Goal: Use online tool/utility: Utilize a website feature to perform a specific function

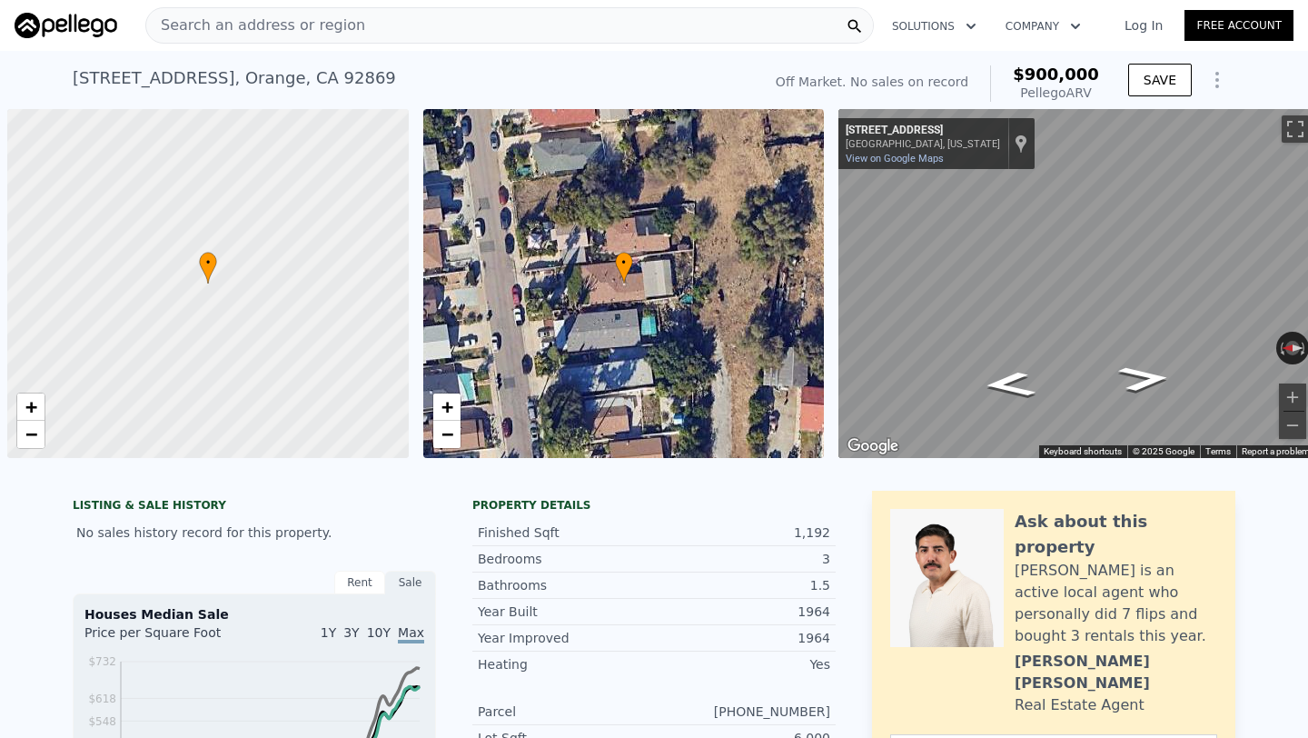
scroll to position [0, 651]
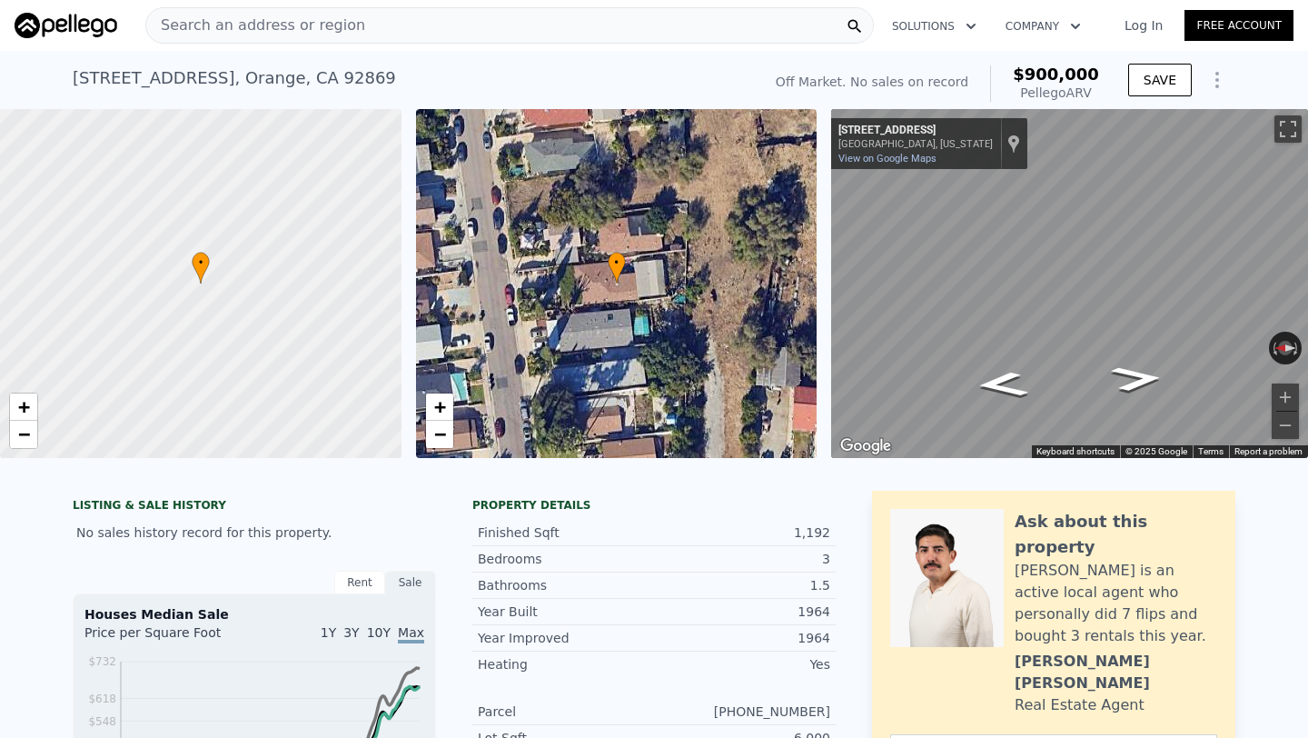
click at [297, 26] on span "Search an address or region" at bounding box center [255, 26] width 219 height 22
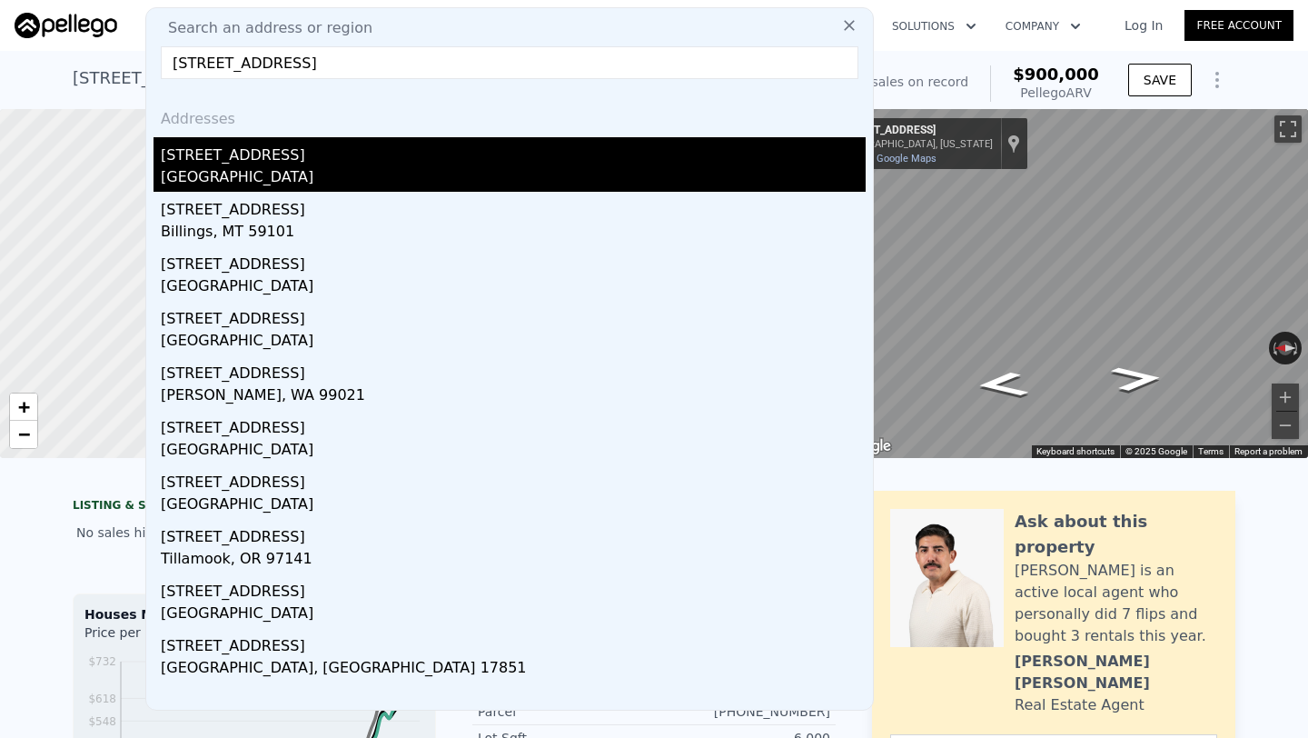
type input "[STREET_ADDRESS]"
click at [363, 164] on div "[STREET_ADDRESS]" at bounding box center [513, 151] width 705 height 29
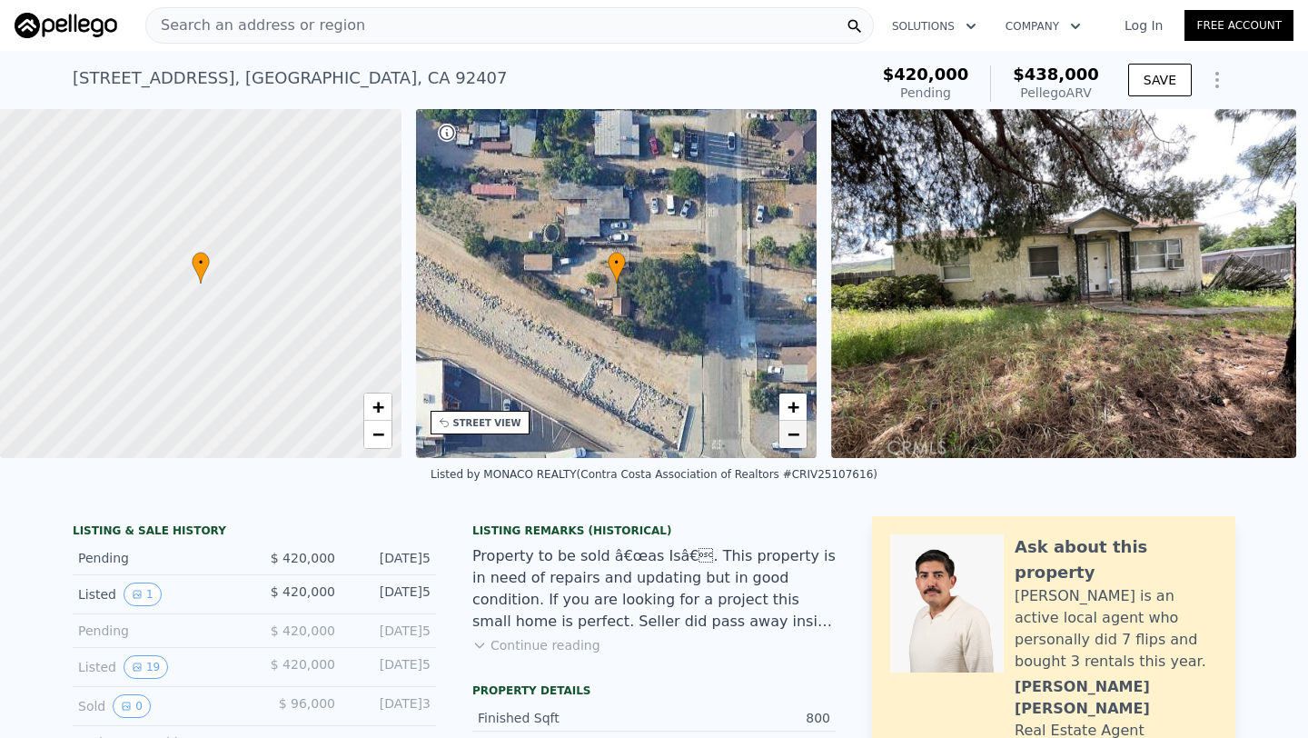
click at [786, 433] on link "−" at bounding box center [793, 434] width 27 height 27
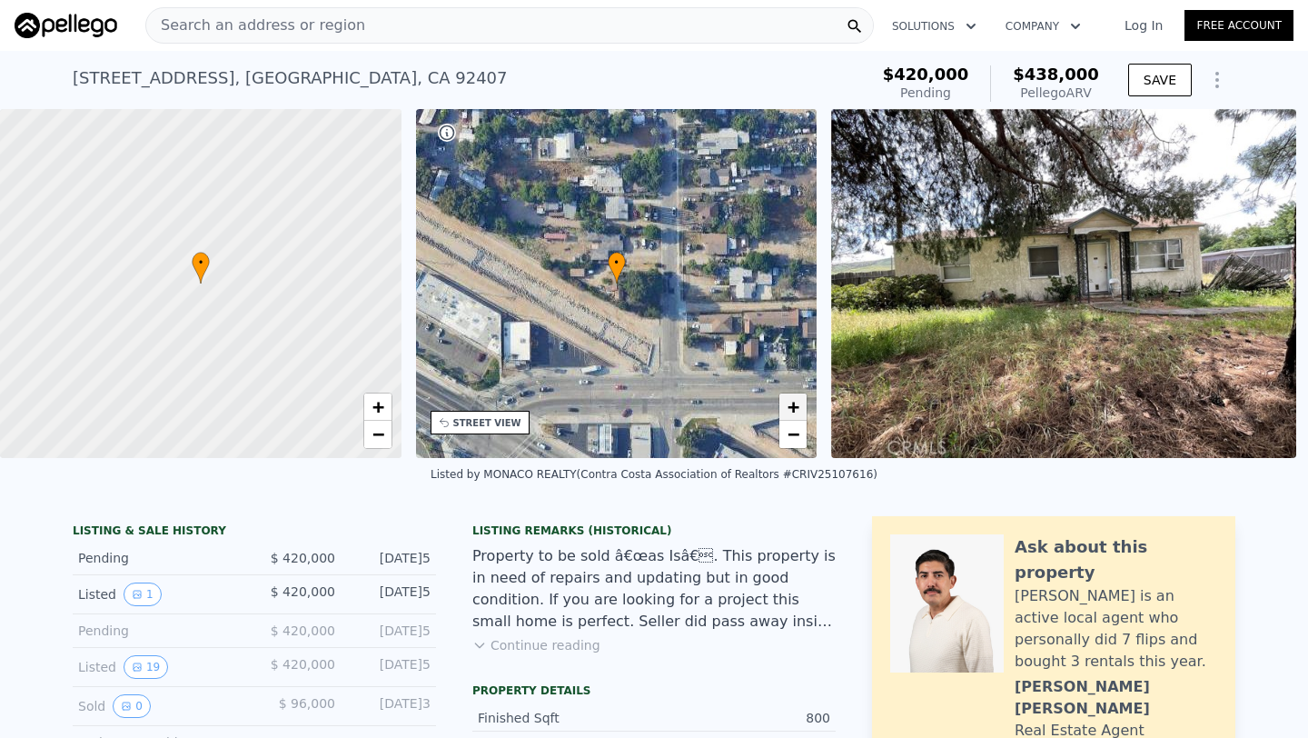
click at [782, 406] on link "+" at bounding box center [793, 406] width 27 height 27
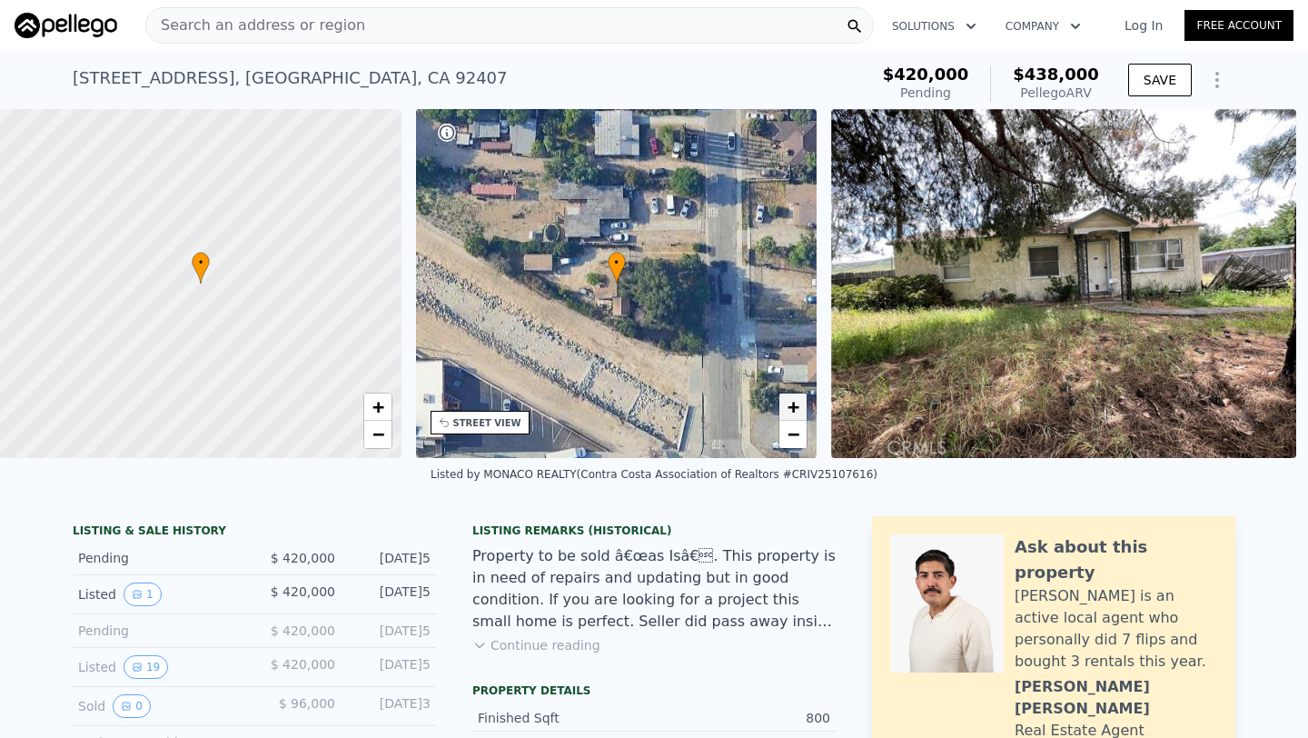
click at [790, 406] on span "+" at bounding box center [794, 406] width 12 height 23
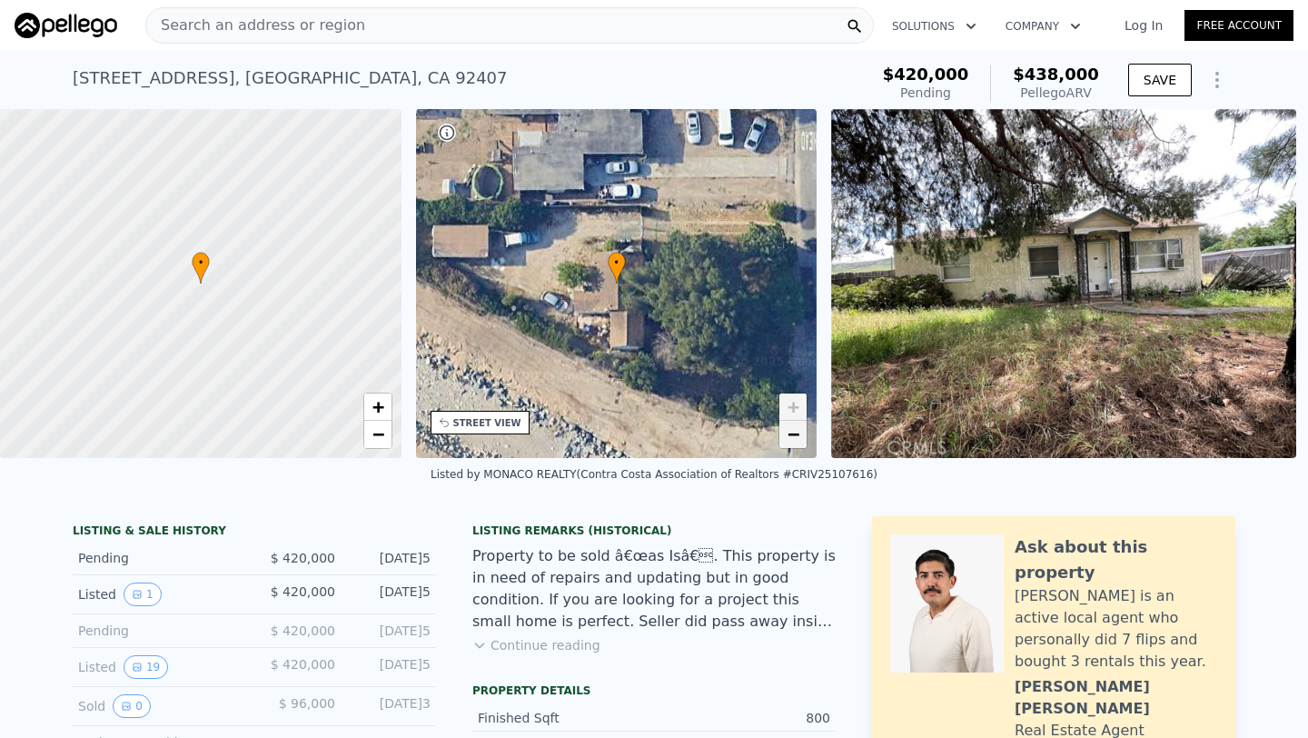
click at [794, 433] on span "−" at bounding box center [794, 433] width 12 height 23
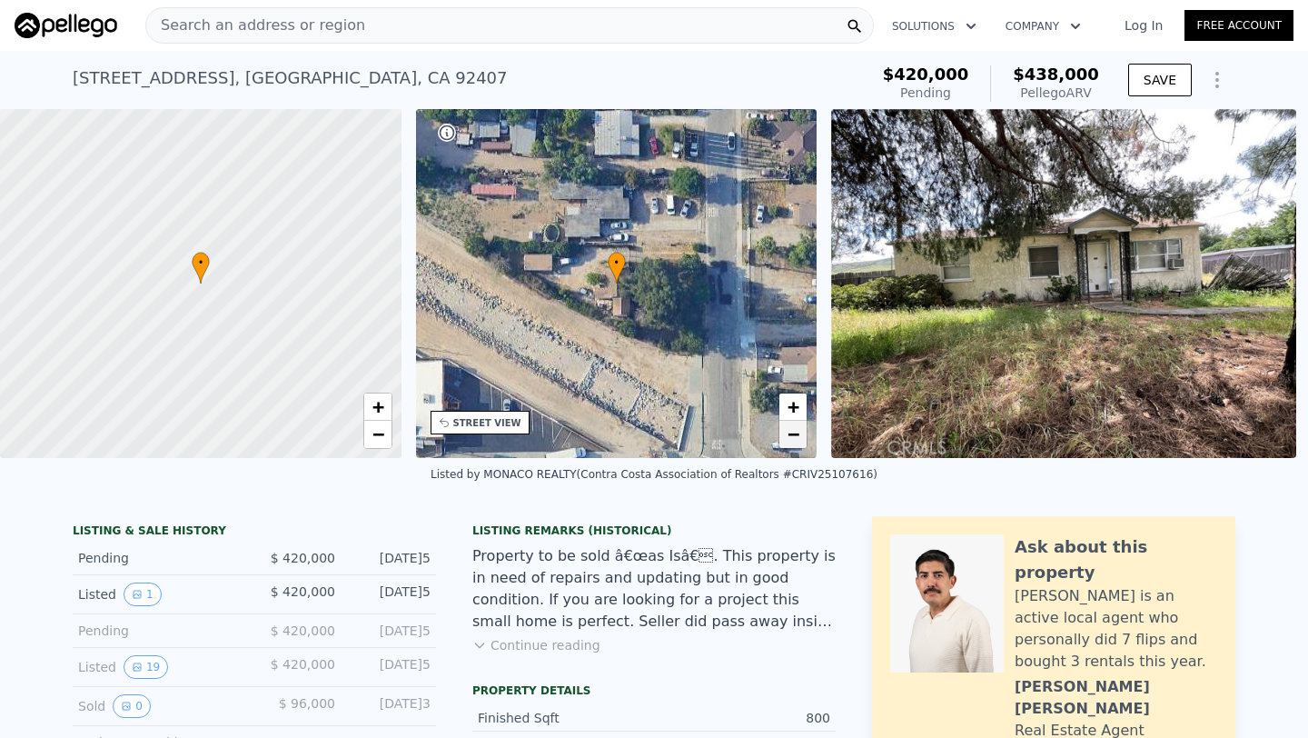
click at [794, 433] on span "−" at bounding box center [794, 433] width 12 height 23
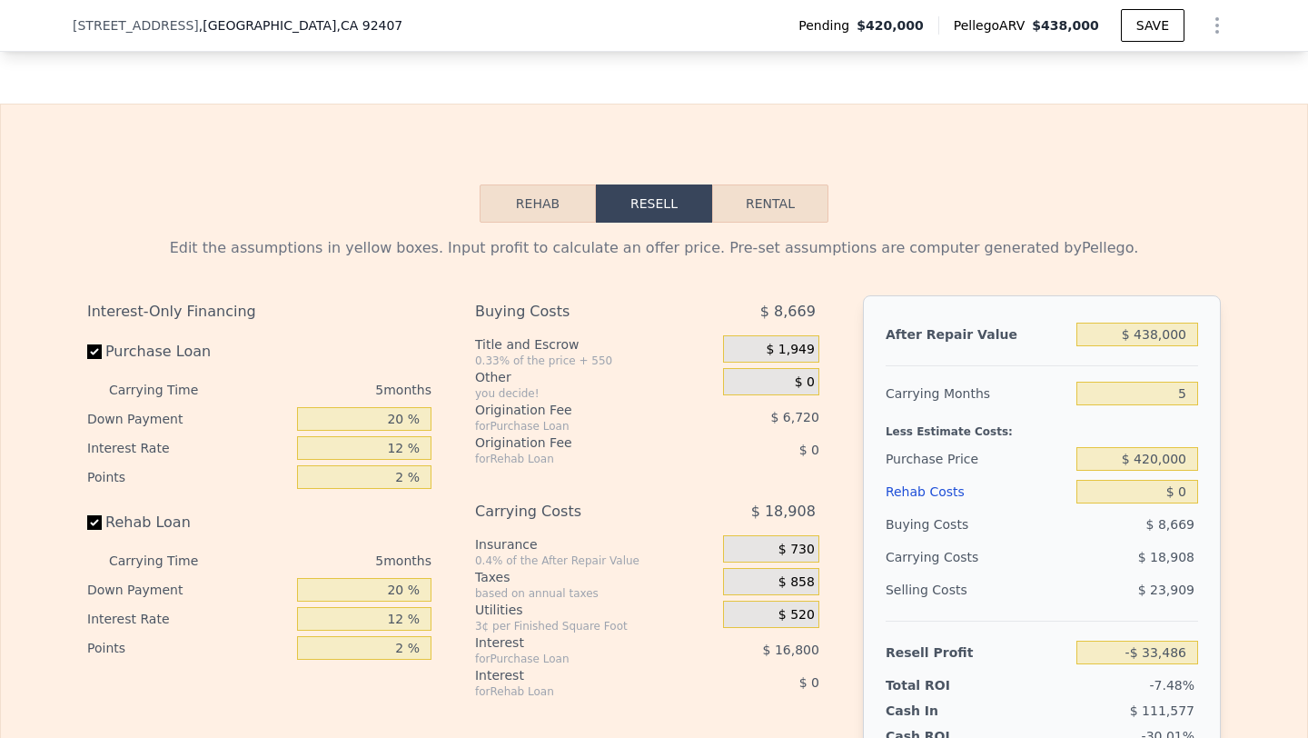
scroll to position [2772, 0]
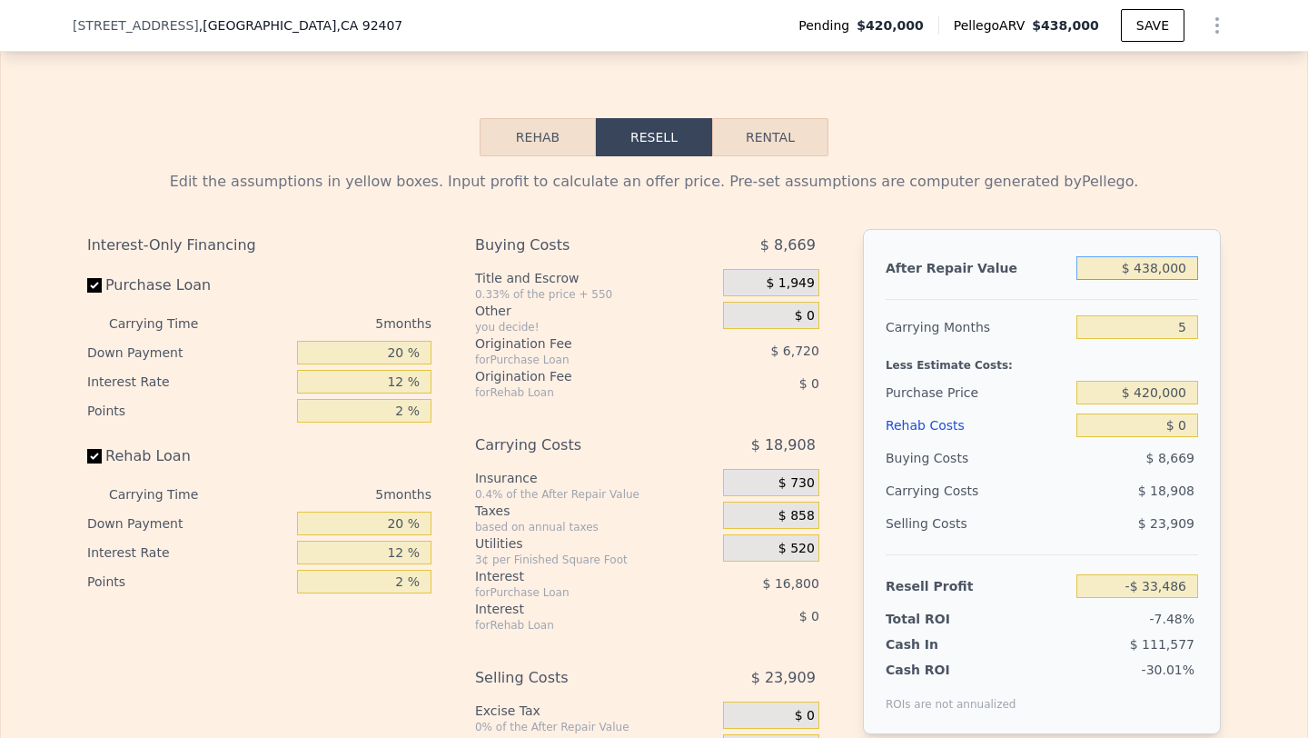
click at [1160, 270] on input "$ 438,000" at bounding box center [1138, 268] width 122 height 24
click at [1157, 266] on input "$ 438,000" at bounding box center [1138, 268] width 122 height 24
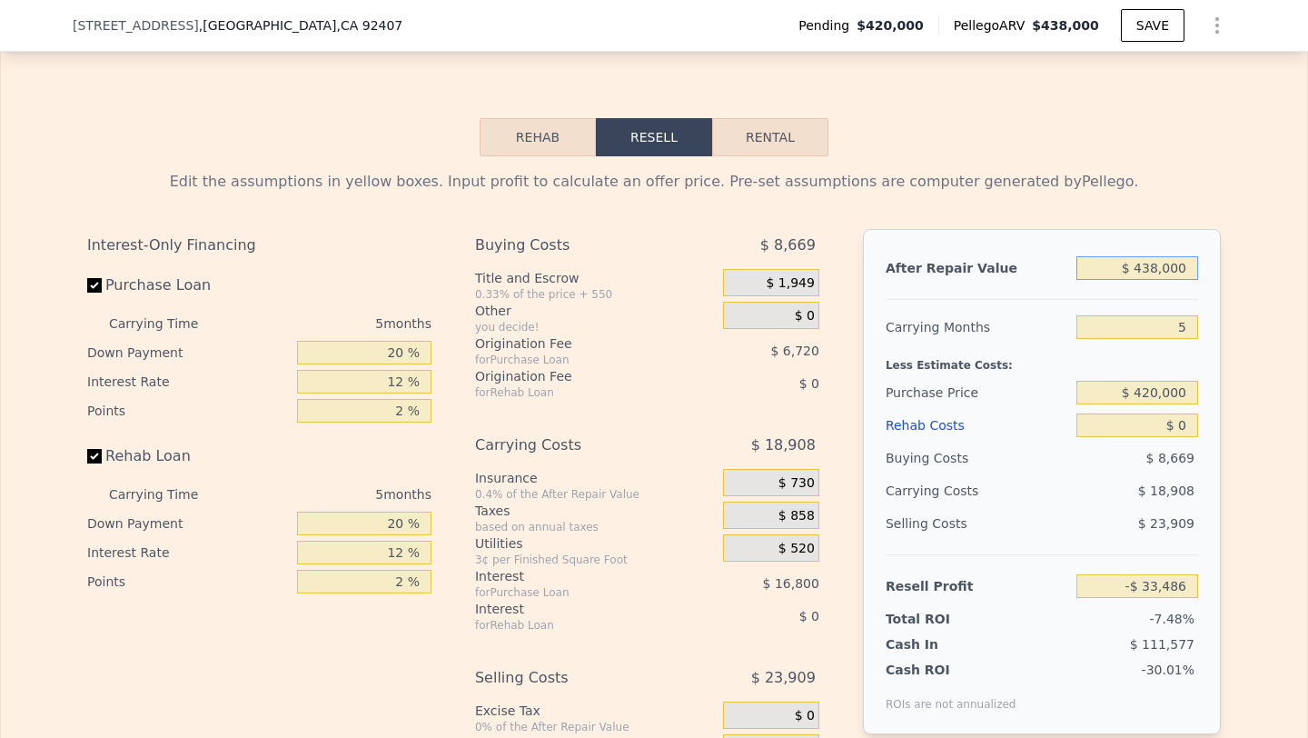
click at [1157, 266] on input "$ 438,000" at bounding box center [1138, 268] width 122 height 24
type input "$ 40"
type input "-$ 447,359"
type input "$ 400"
type input "-$ 447,019"
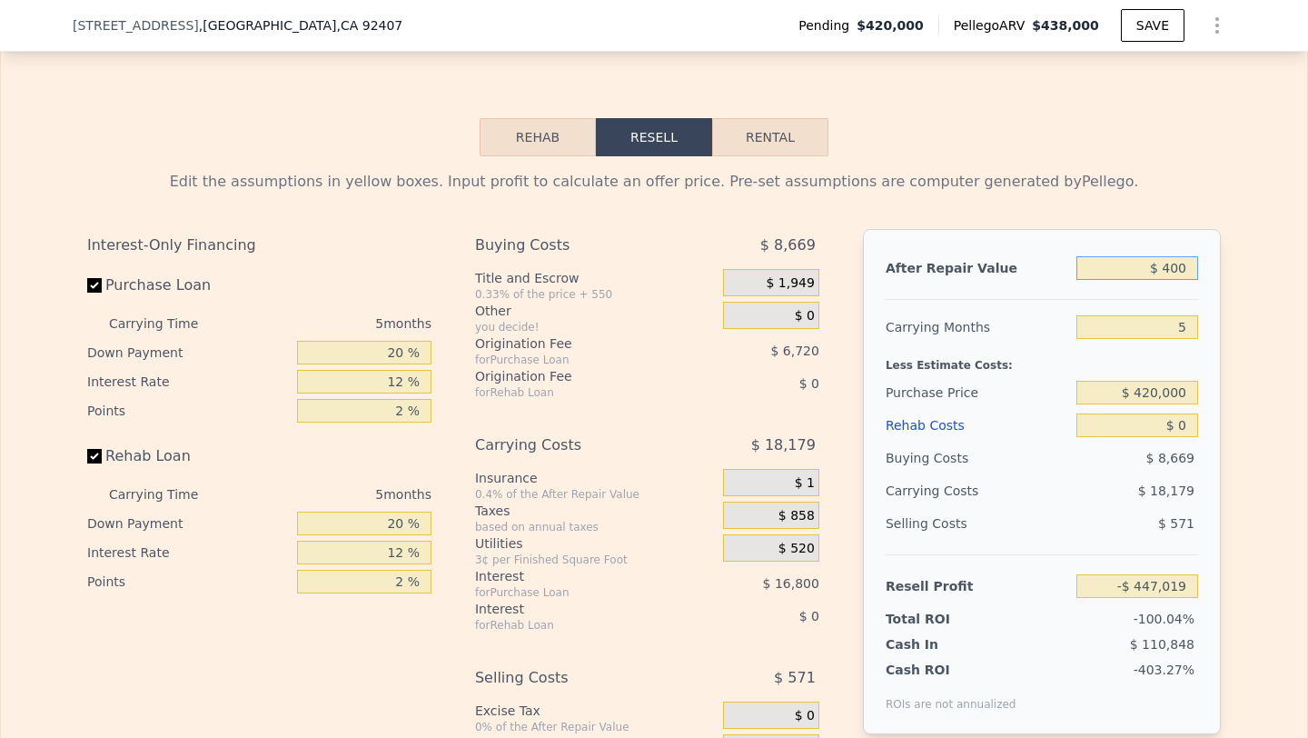
type input "$ 4,000"
type input "-$ 443,617"
type input "$ 40,000"
type input "-$ 409,597"
type input "$ 400,000"
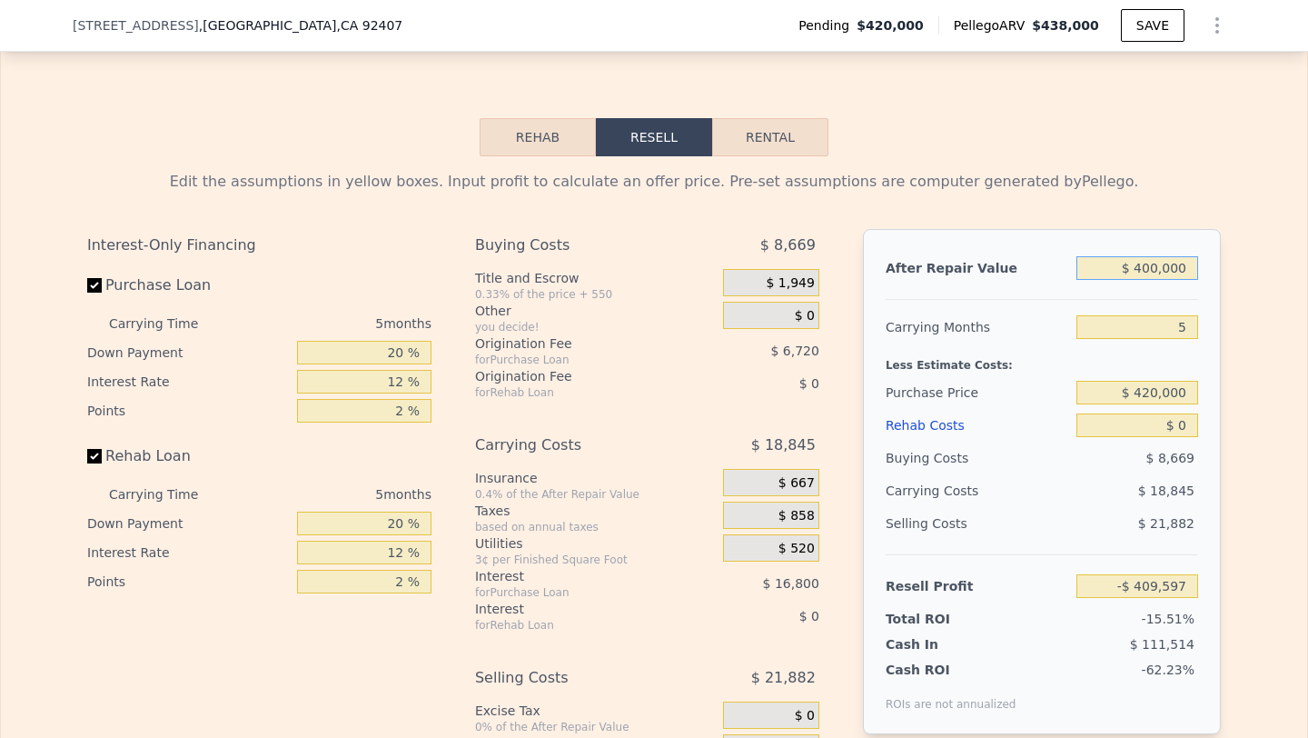
type input "-$ 69,396"
type input "$ 400,000"
click at [1036, 323] on div "Carrying Months" at bounding box center [978, 327] width 184 height 33
click at [1167, 392] on input "$ 420,000" at bounding box center [1138, 393] width 122 height 24
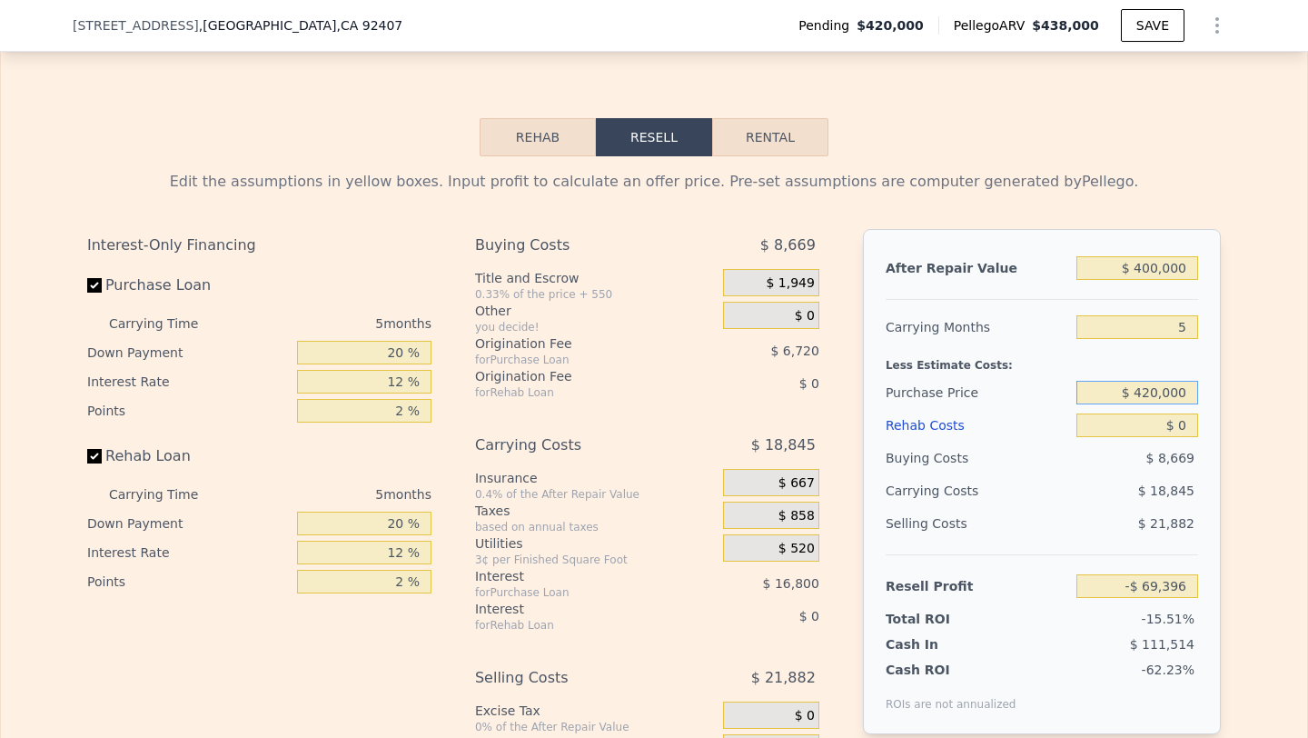
click at [1167, 392] on input "$ 420,000" at bounding box center [1138, 393] width 122 height 24
type input "$ 350,000"
click at [1177, 329] on input "5" at bounding box center [1138, 327] width 122 height 24
type input "$ 4,757"
click at [1177, 329] on input "5" at bounding box center [1138, 327] width 122 height 24
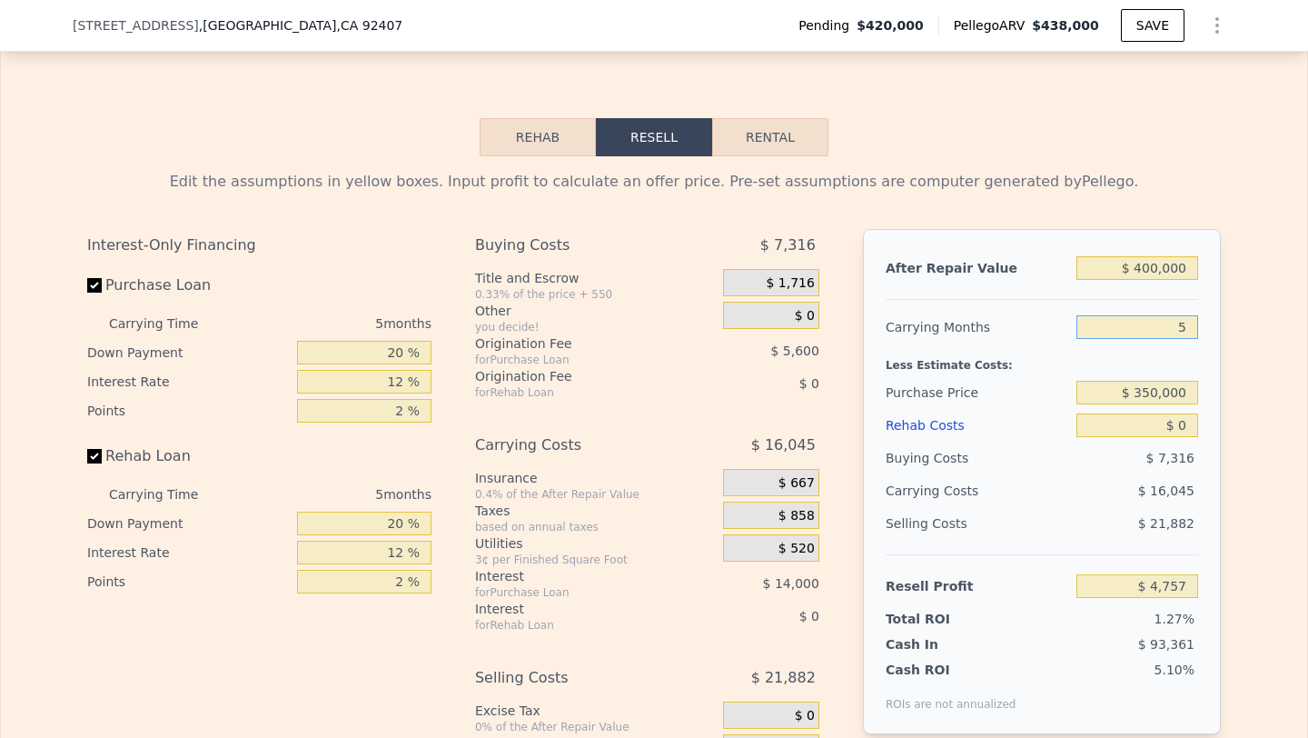
click at [1177, 329] on input "5" at bounding box center [1138, 327] width 122 height 24
type input "6"
type input "$ 1,549"
type input "6"
click at [1184, 422] on input "$ 0" at bounding box center [1138, 425] width 122 height 24
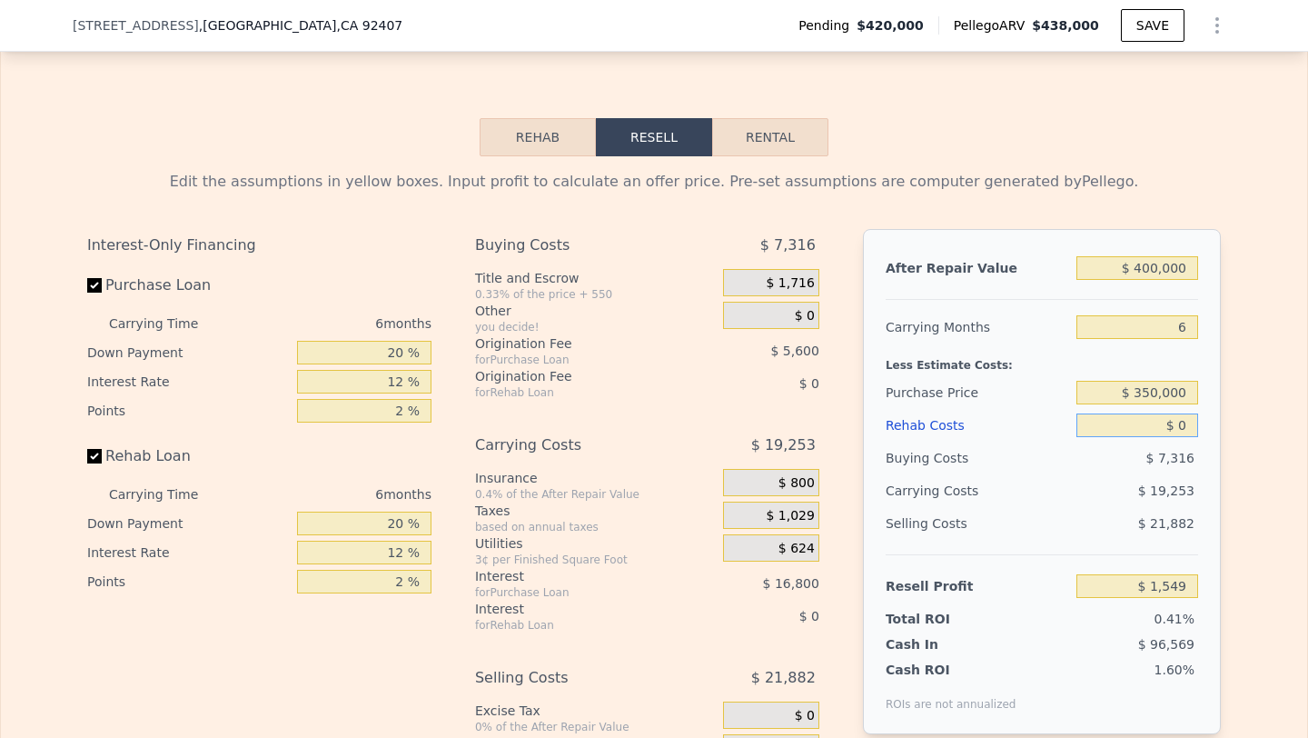
click at [1184, 422] on input "$ 0" at bounding box center [1138, 425] width 122 height 24
type input "$ 8"
type input "$ 1,541"
type input "$ 80"
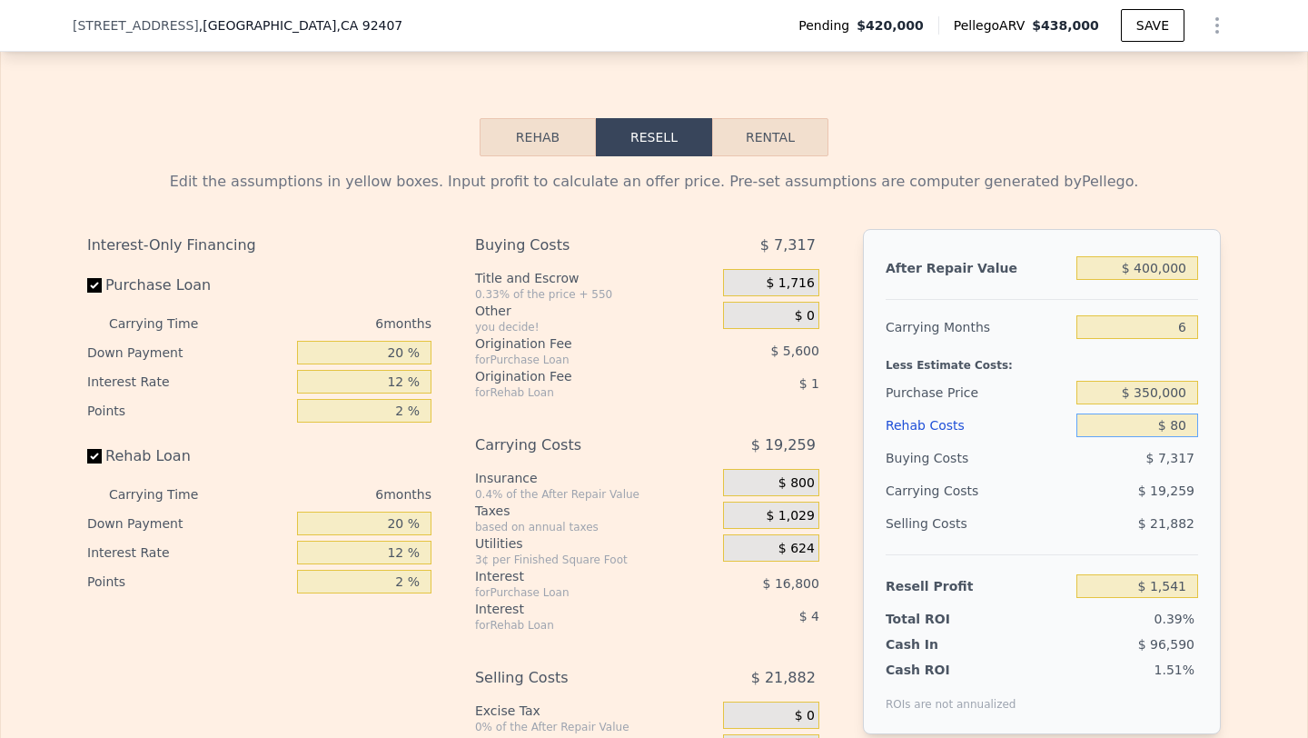
type input "$ 1,462"
type input "$ 800"
type input "$ 700"
type input "$ 8,000"
type input "-$ 6,963"
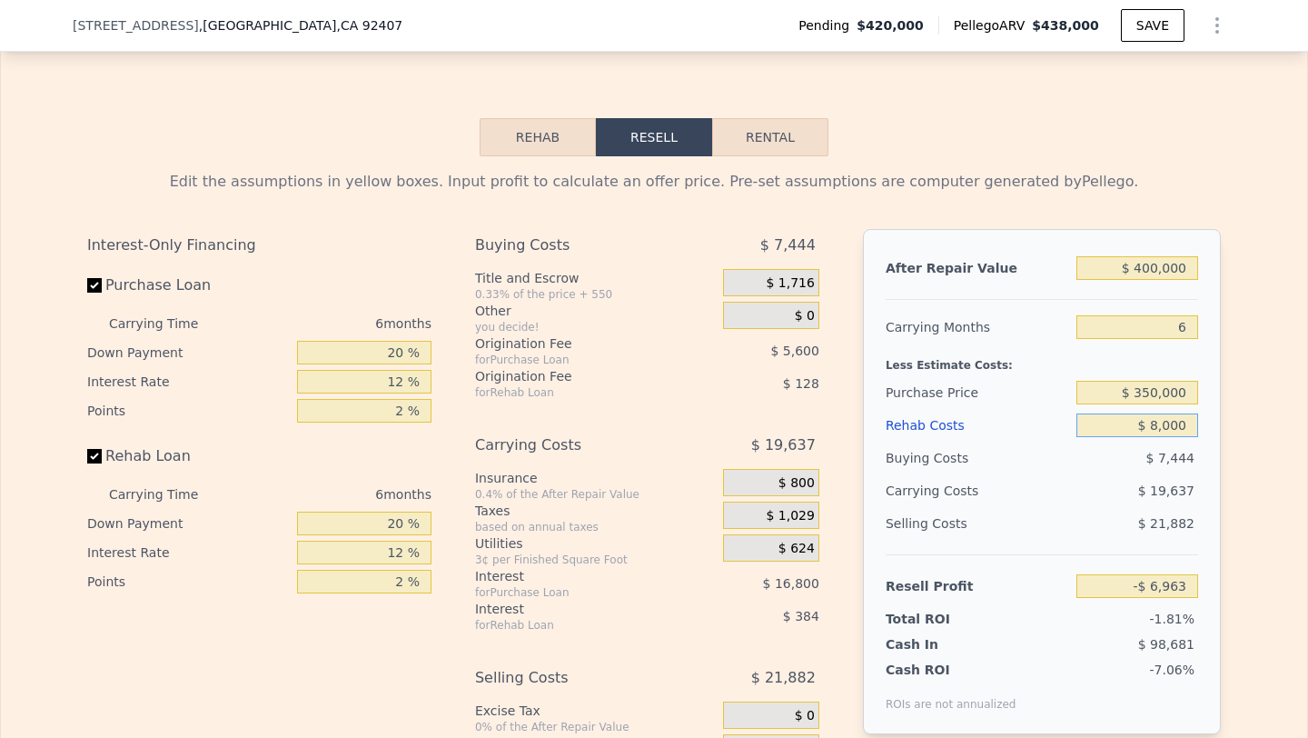
type input "$ 80,000"
type input "-$ 83,571"
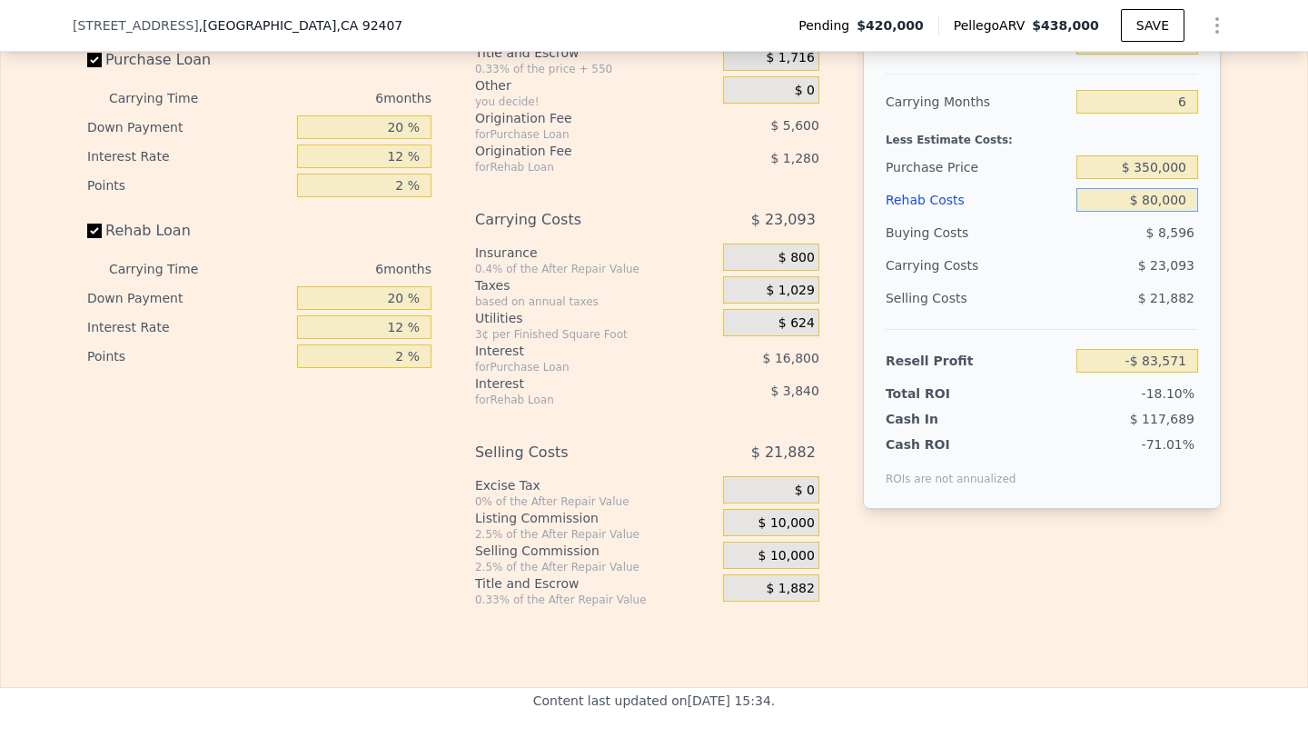
scroll to position [3021, 0]
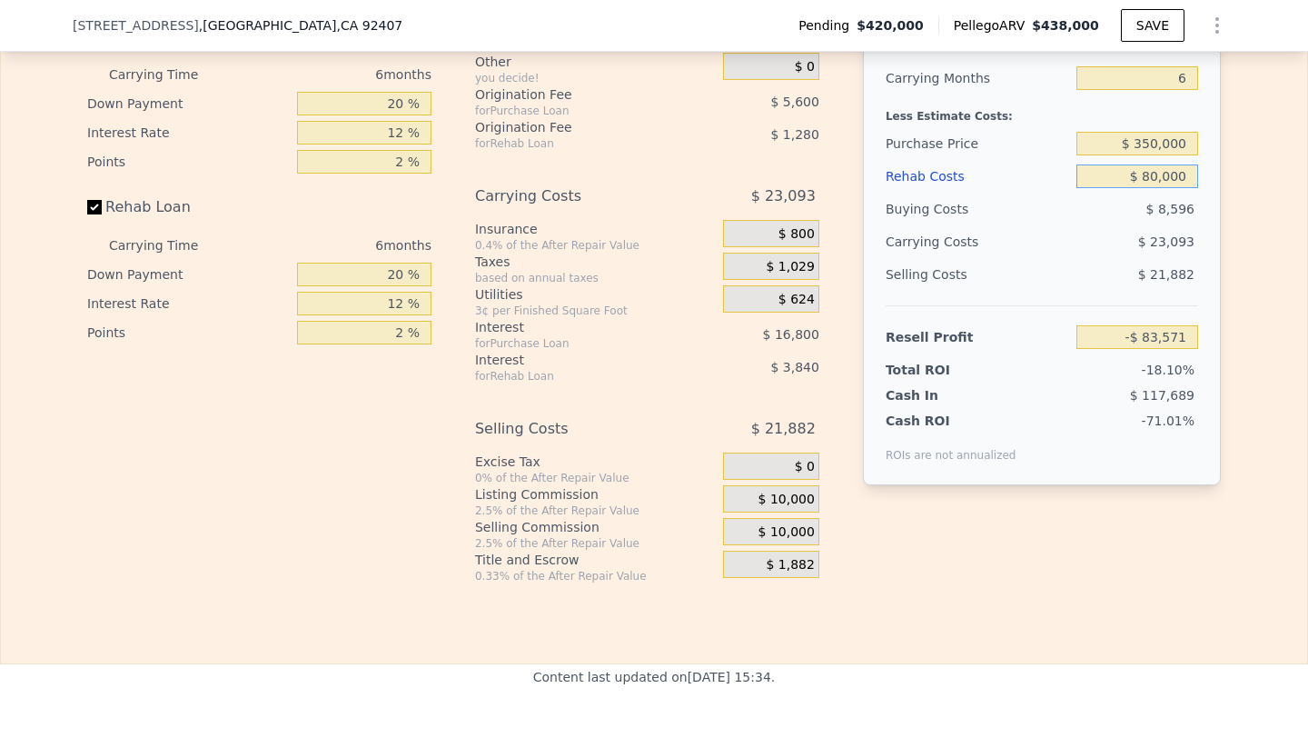
type input "$ 80,000"
click at [800, 533] on span "$ 10,000" at bounding box center [787, 532] width 56 height 16
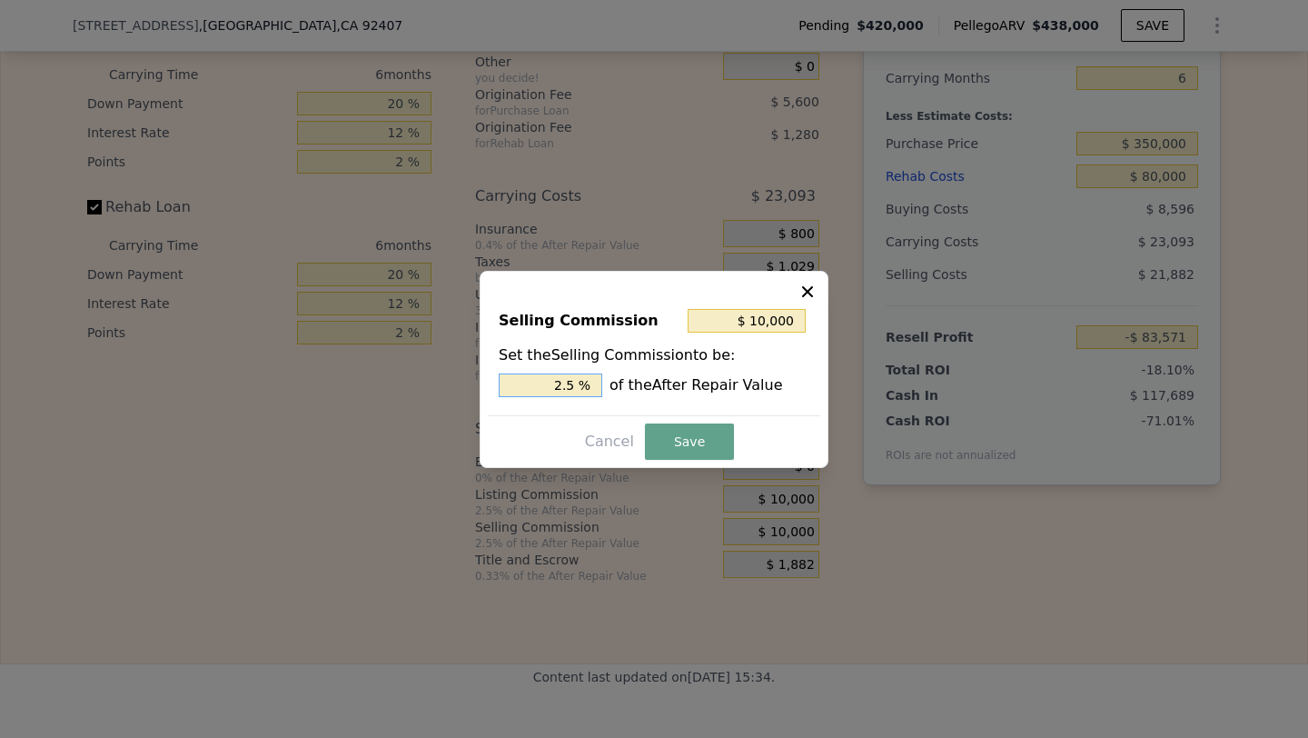
click at [534, 381] on input "2.5 %" at bounding box center [551, 385] width 104 height 24
type input "$ 0"
type input "0 %"
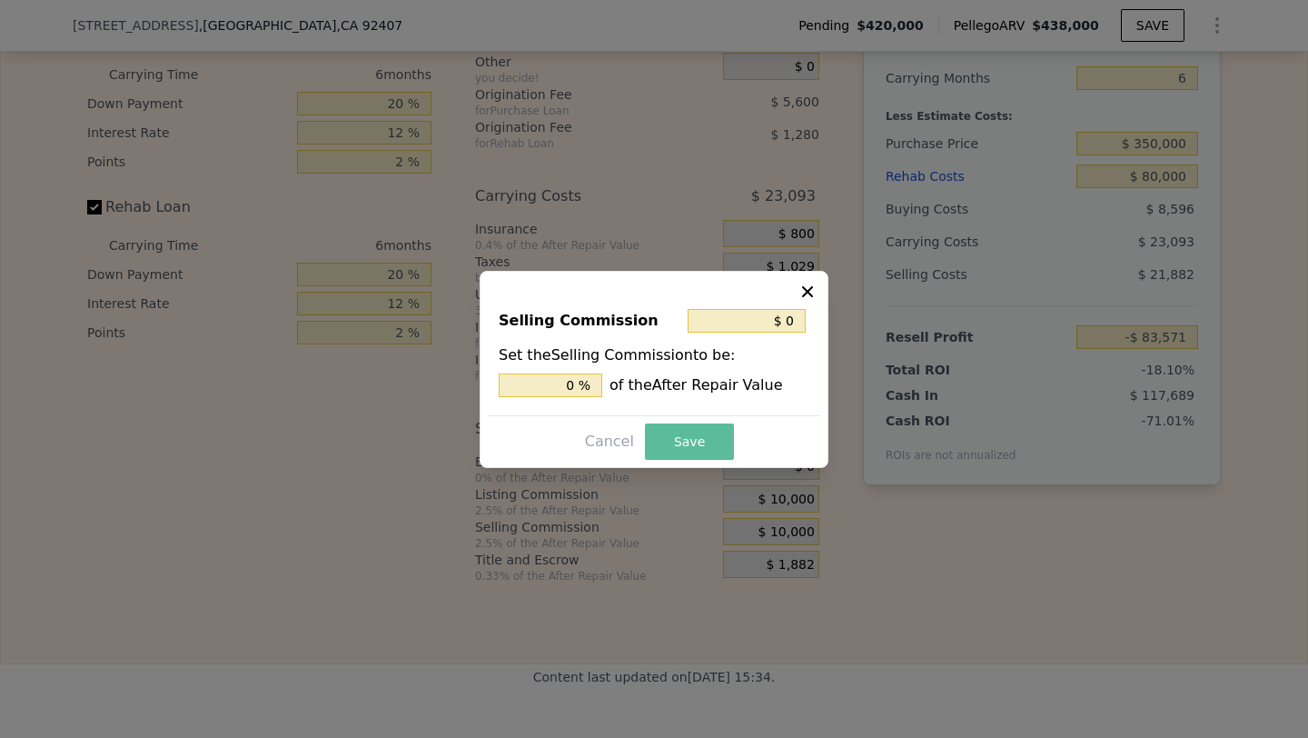
click at [723, 435] on button "Save" at bounding box center [689, 441] width 89 height 36
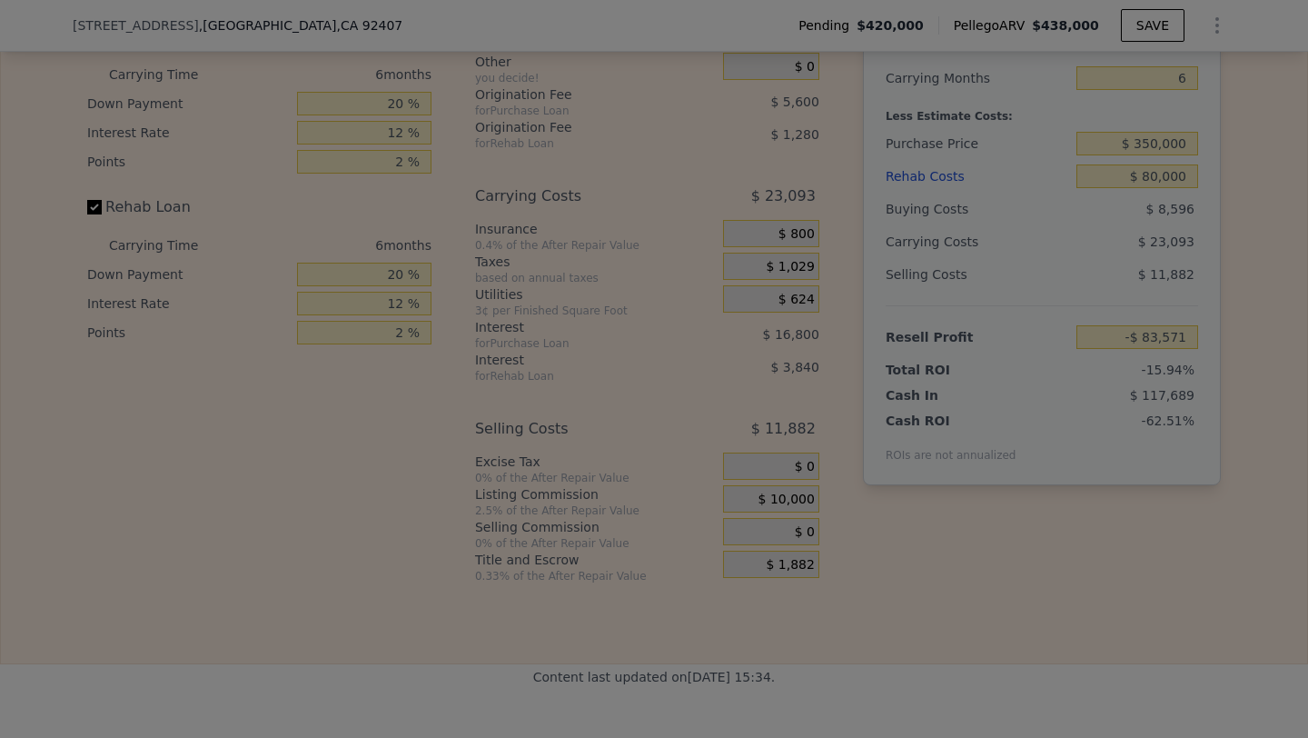
type input "-$ 73,571"
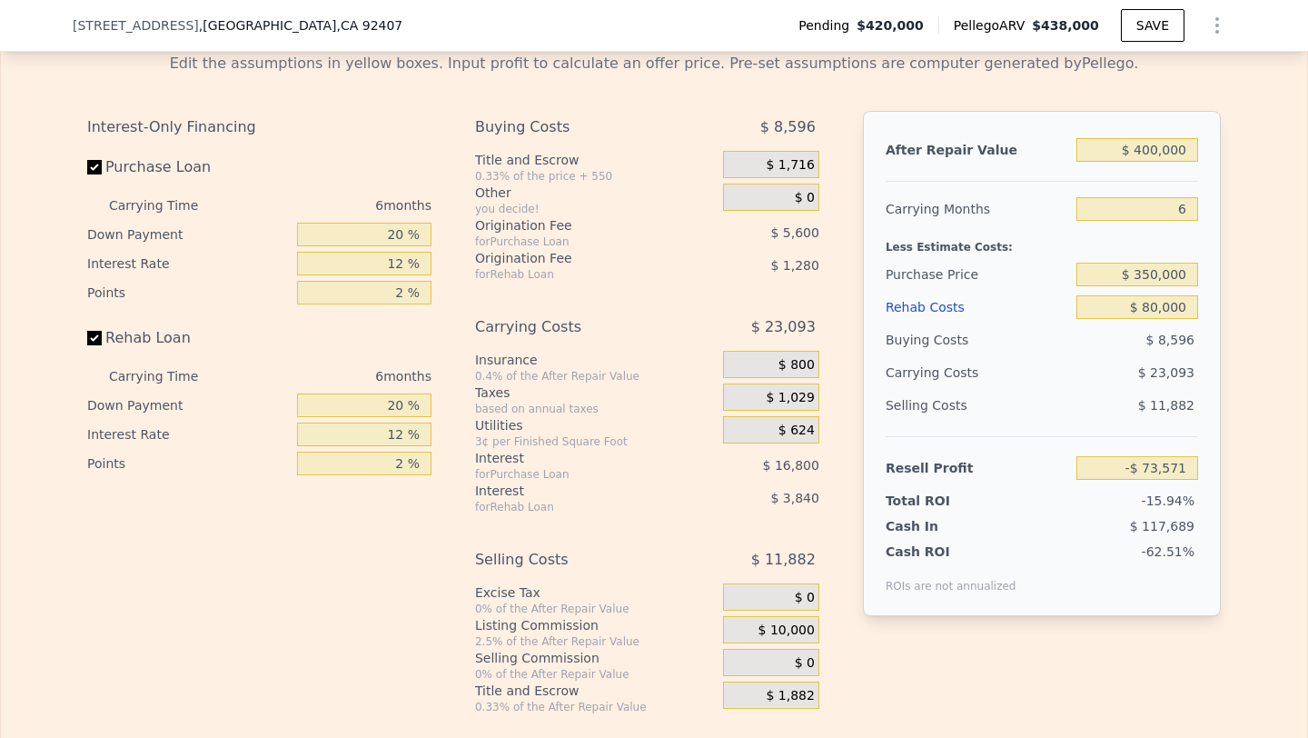
scroll to position [2853, 0]
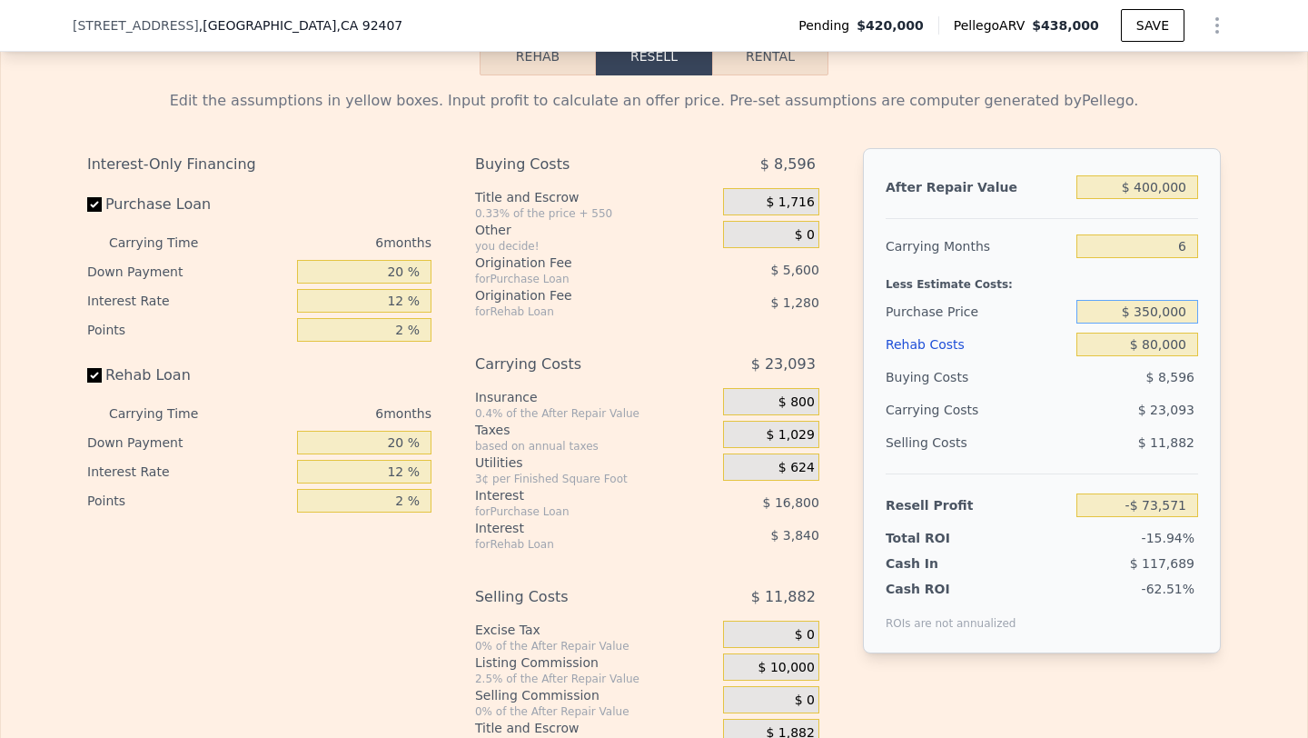
click at [1165, 308] on input "$ 350,000" at bounding box center [1138, 312] width 122 height 24
type input "$ 270,000"
click at [1141, 410] on div "$ 23,093" at bounding box center [1103, 409] width 192 height 33
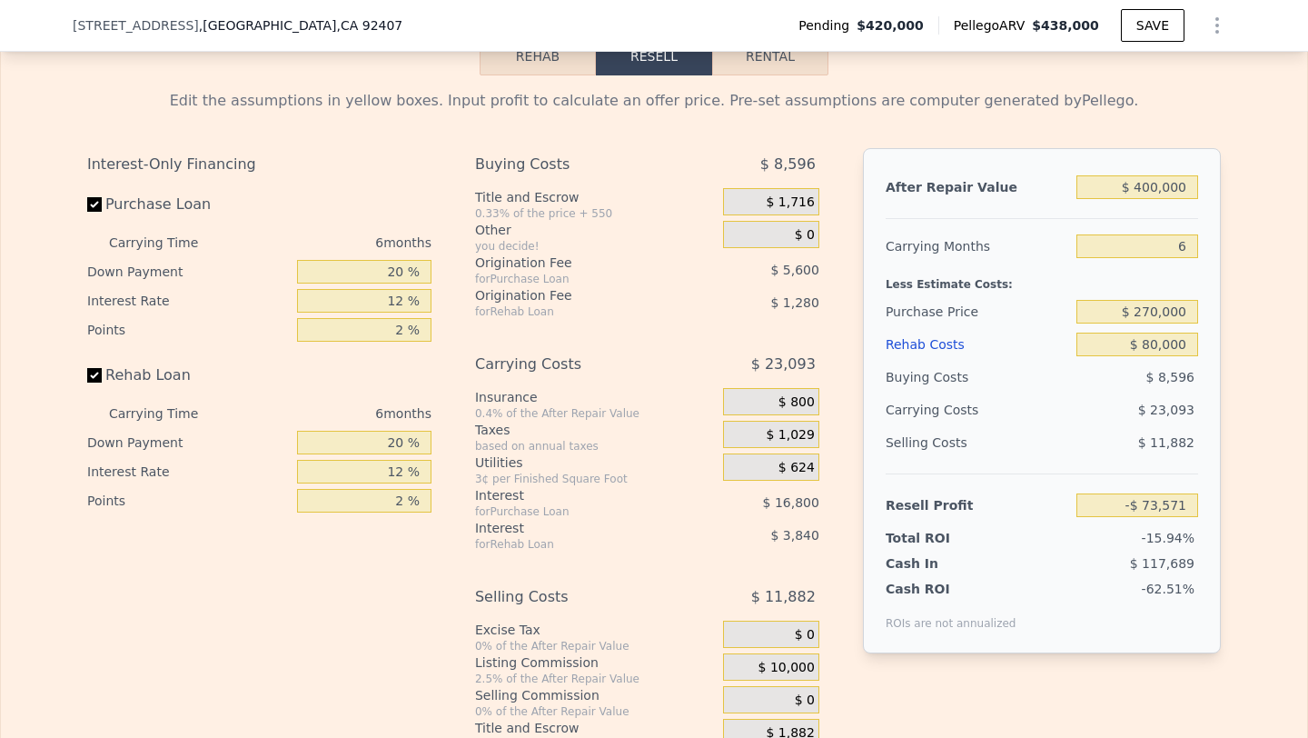
type input "$ 11,816"
click at [1152, 316] on input "$ 270,000" at bounding box center [1138, 312] width 122 height 24
type input "$ 250,000"
click at [1144, 383] on div "$ 7,049" at bounding box center [1138, 377] width 123 height 33
type input "$ 33,162"
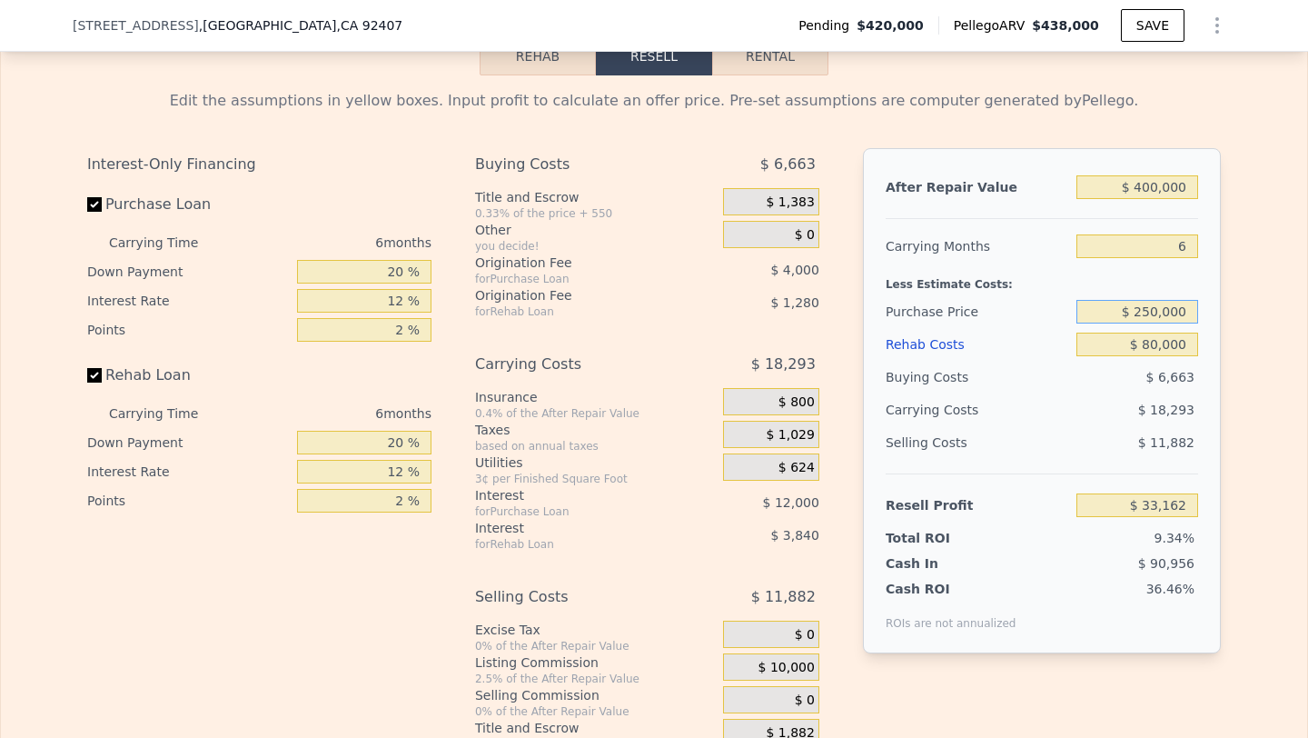
click at [1153, 309] on input "$ 250,000" at bounding box center [1138, 312] width 122 height 24
type input "$ 230,000"
click at [1157, 382] on span "$ 6,663" at bounding box center [1171, 377] width 48 height 15
type input "$ 54,509"
click at [1157, 316] on input "$ 230,000" at bounding box center [1138, 312] width 122 height 24
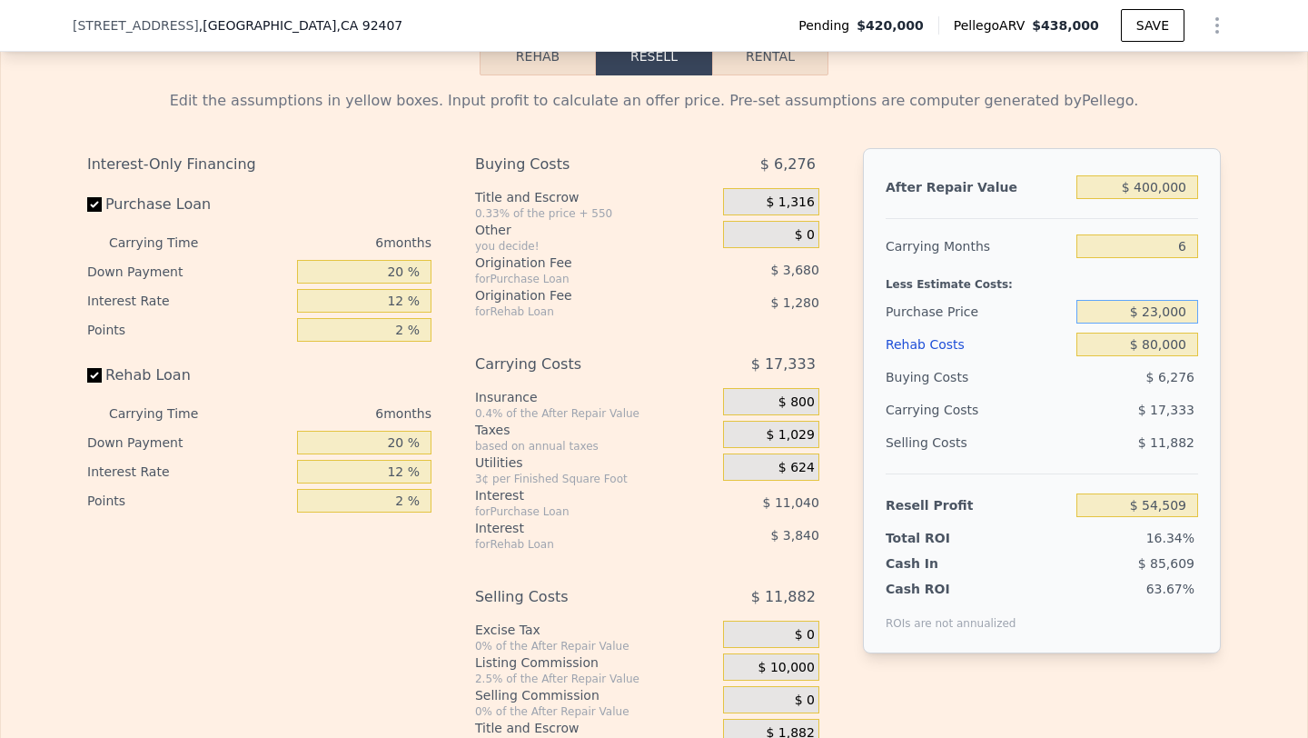
type input "$ 230,000"
click at [1132, 407] on div "$ 17,333" at bounding box center [1103, 409] width 192 height 33
type input "$ 438,000"
type input "5"
type input "$ 0"
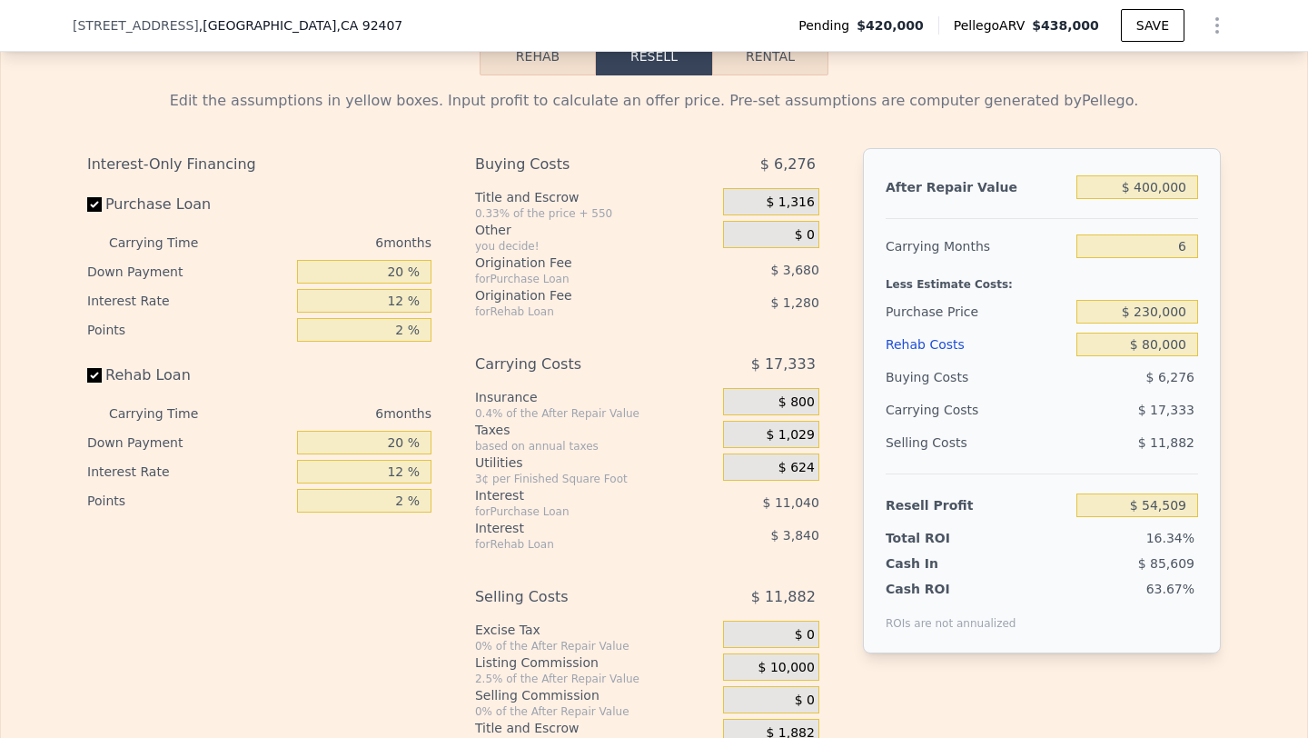
type input "-$ 33,486"
click at [203, 31] on span ", [GEOGRAPHIC_DATA] , [GEOGRAPHIC_DATA] 92407" at bounding box center [301, 25] width 204 height 18
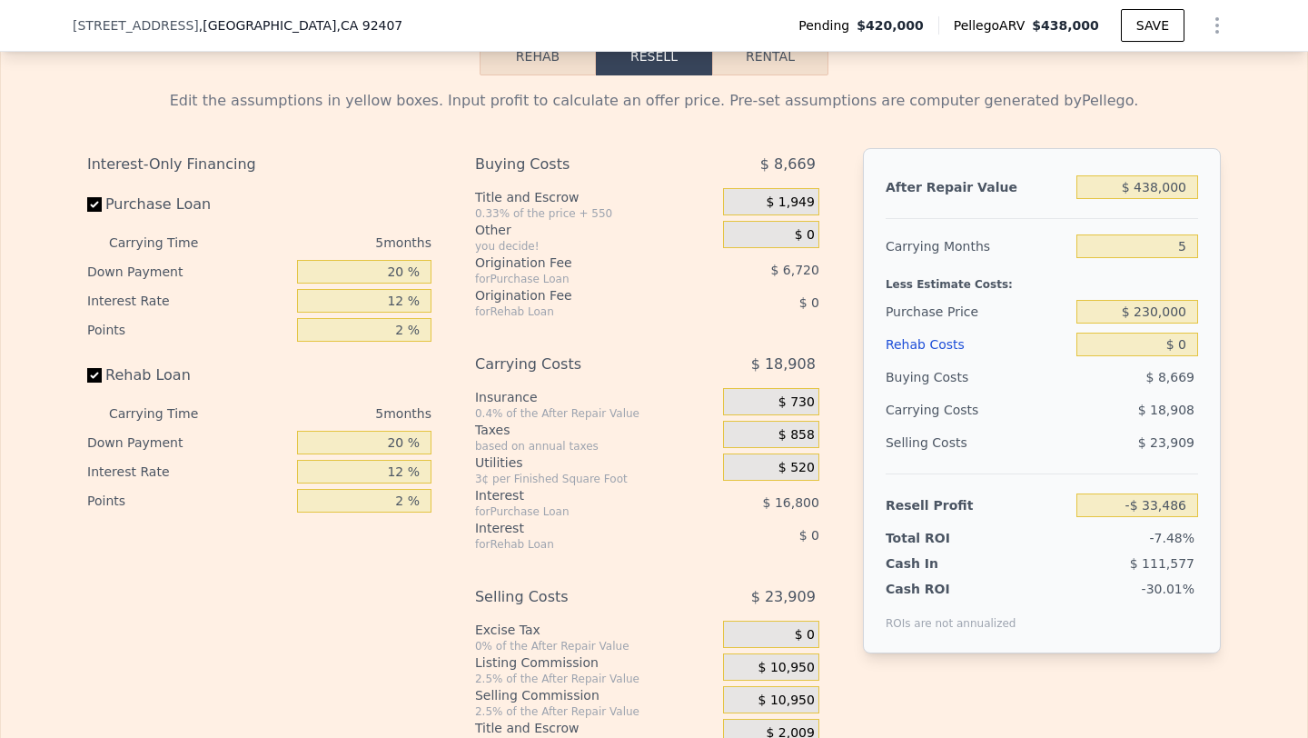
click at [140, 20] on span "[STREET_ADDRESS]" at bounding box center [136, 25] width 126 height 18
copy span "[STREET_ADDRESS]"
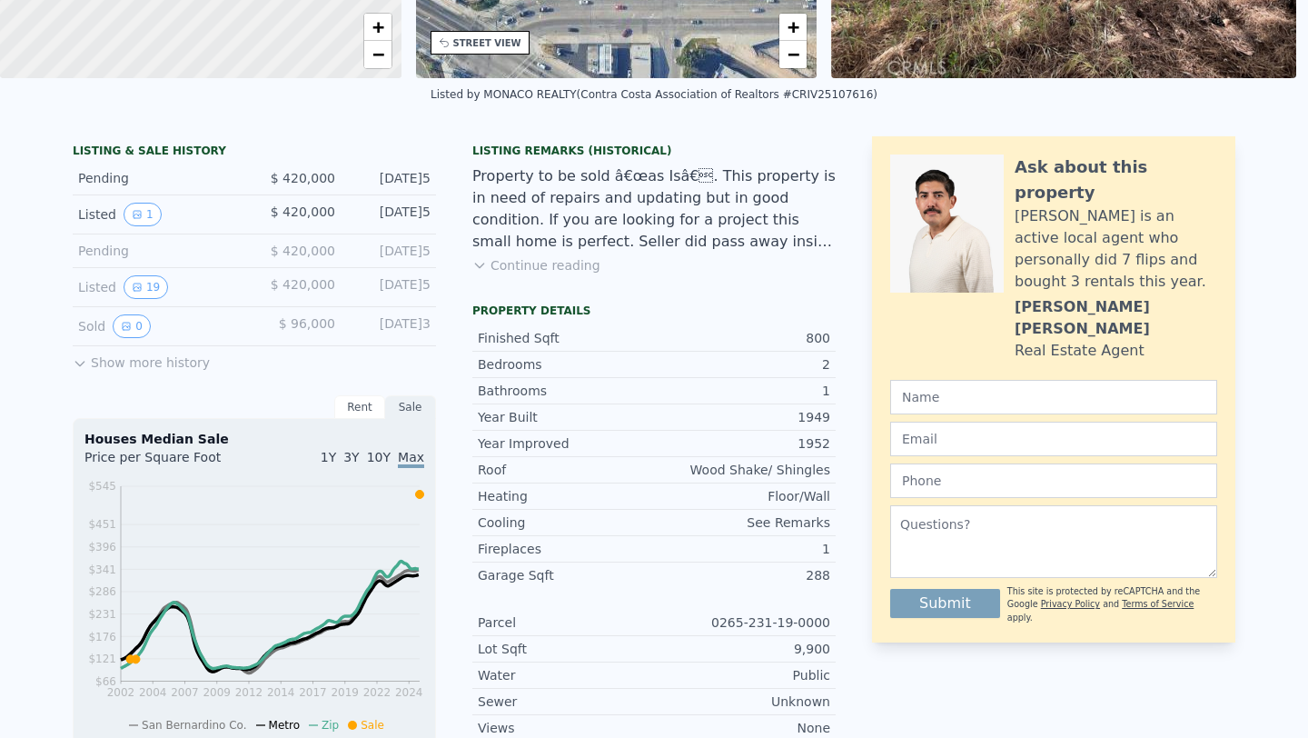
scroll to position [0, 0]
